Goal: Navigation & Orientation: Find specific page/section

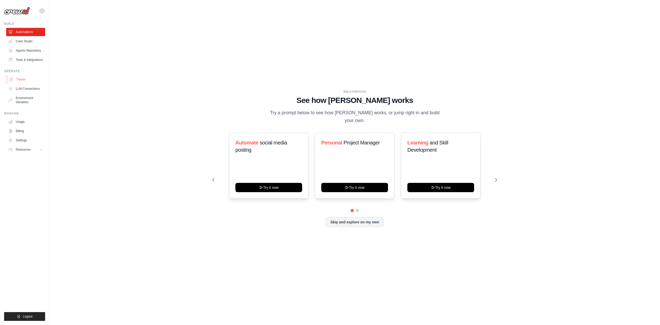
click at [20, 81] on link "Traces" at bounding box center [26, 79] width 39 height 8
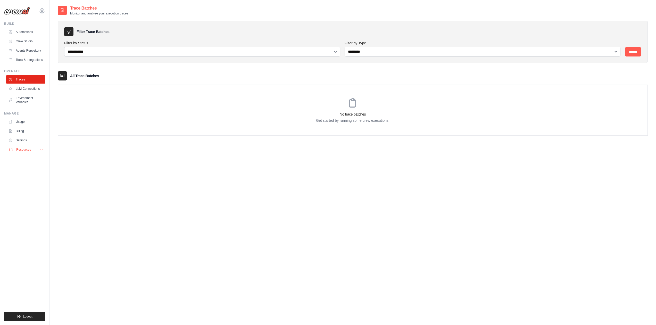
click at [31, 150] on button "Resources" at bounding box center [26, 149] width 39 height 8
click at [34, 126] on link "Usage" at bounding box center [26, 121] width 39 height 8
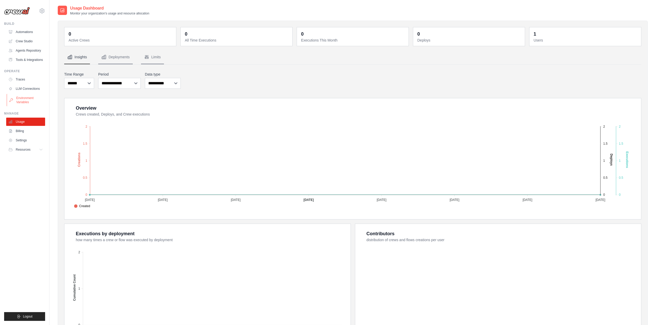
click at [28, 101] on link "Environment Variables" at bounding box center [26, 100] width 39 height 12
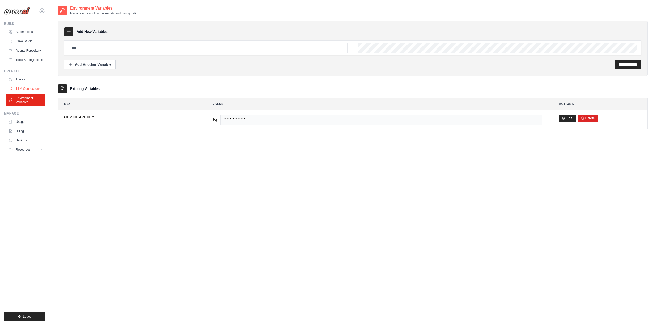
click at [30, 92] on link "LLM Connections" at bounding box center [26, 88] width 39 height 8
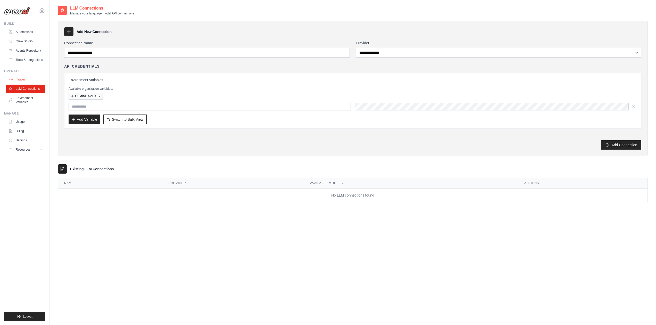
click at [32, 83] on link "Traces" at bounding box center [26, 79] width 39 height 8
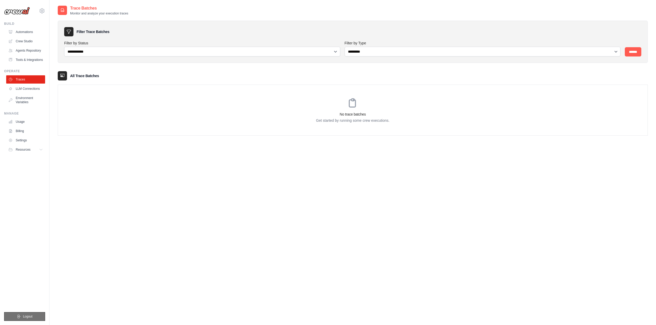
click at [24, 315] on span "Logout" at bounding box center [28, 316] width 10 height 4
